Goal: Information Seeking & Learning: Learn about a topic

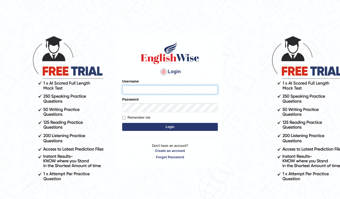
type input "arunduhan"
click at [149, 124] on button "Login" at bounding box center [170, 127] width 96 height 8
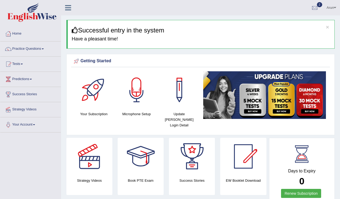
click at [19, 46] on link "Practice Questions" at bounding box center [30, 47] width 61 height 13
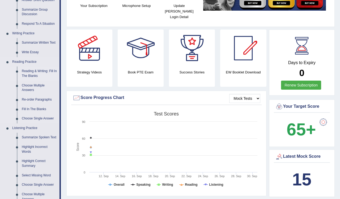
scroll to position [109, 0]
click at [30, 43] on link "Summarize Written Text" at bounding box center [39, 43] width 40 height 10
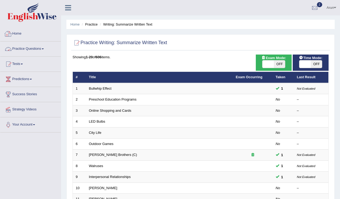
click at [29, 46] on link "Practice Questions" at bounding box center [30, 47] width 61 height 13
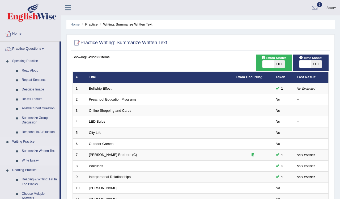
click at [35, 159] on link "Write Essay" at bounding box center [39, 161] width 40 height 10
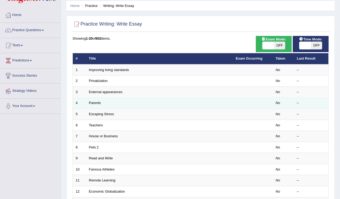
scroll to position [22, 0]
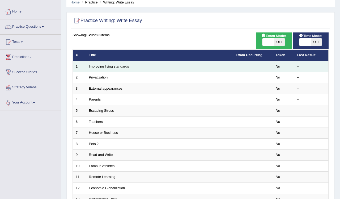
click at [115, 65] on link "Improving living standards" at bounding box center [109, 66] width 40 height 4
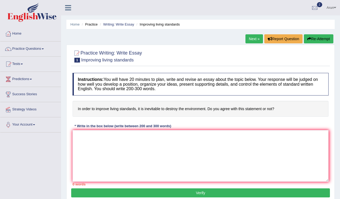
click at [13, 30] on link "Home" at bounding box center [30, 32] width 61 height 13
